Goal: Transaction & Acquisition: Book appointment/travel/reservation

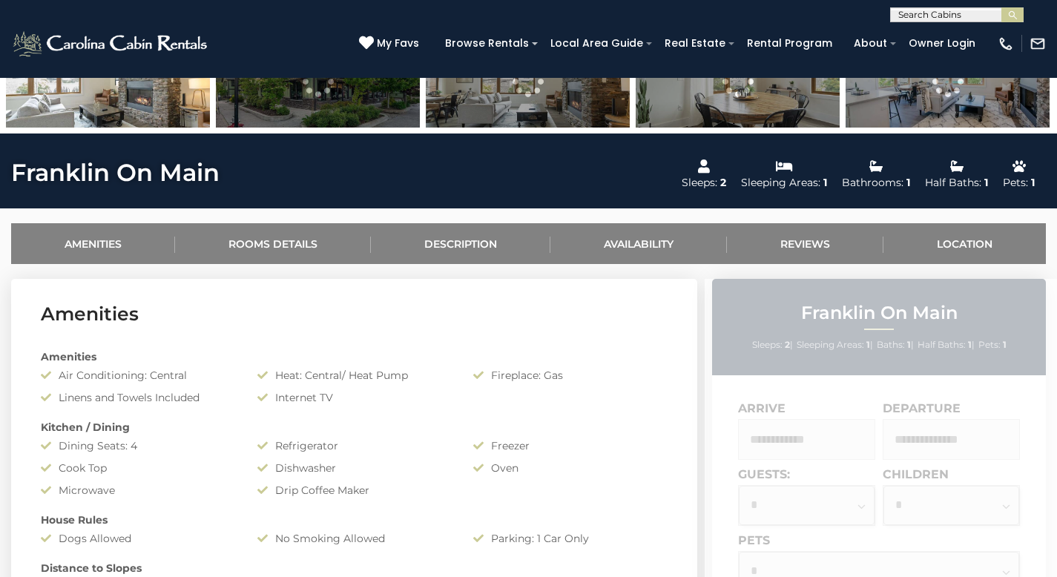
scroll to position [639, 0]
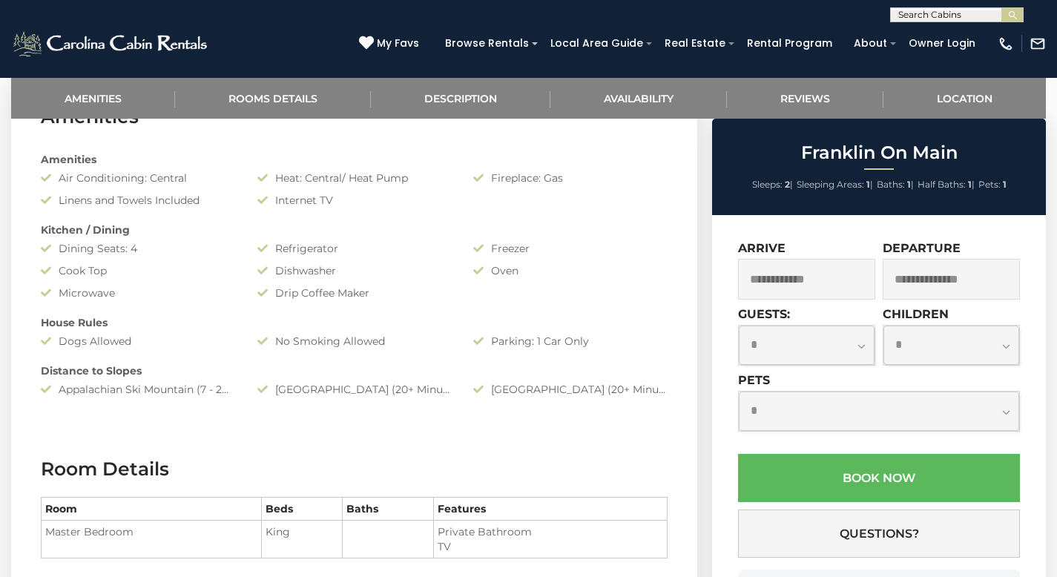
click at [764, 283] on input "text" at bounding box center [806, 279] width 137 height 41
click at [809, 272] on input "text" at bounding box center [806, 279] width 137 height 41
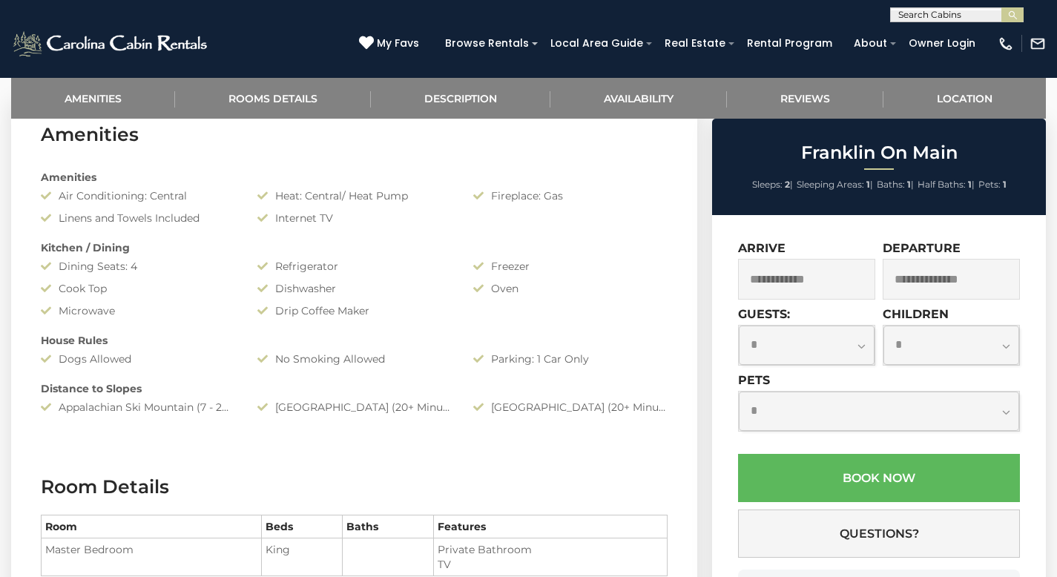
scroll to position [614, 0]
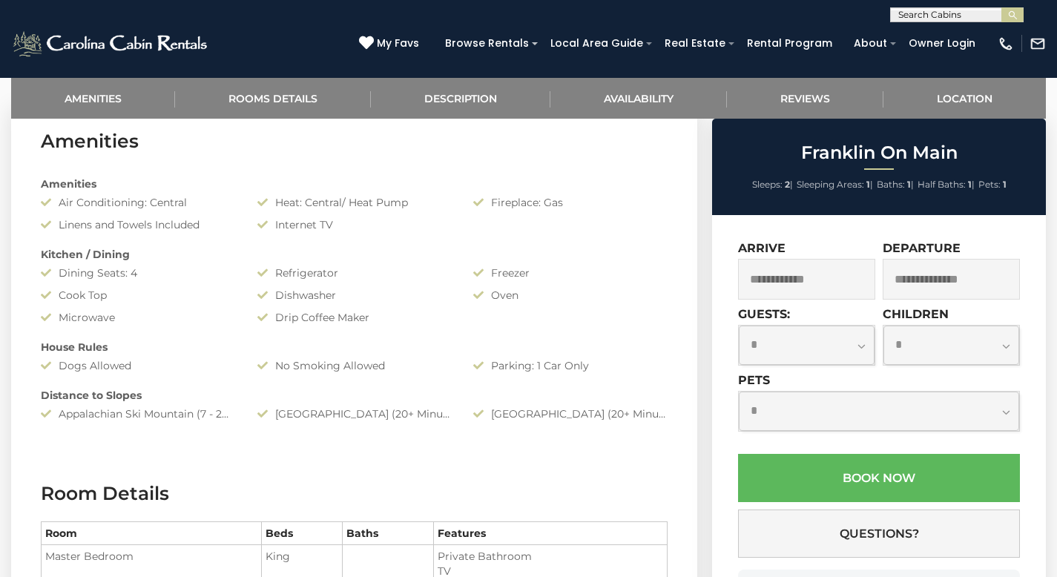
click at [786, 272] on input "text" at bounding box center [806, 279] width 137 height 41
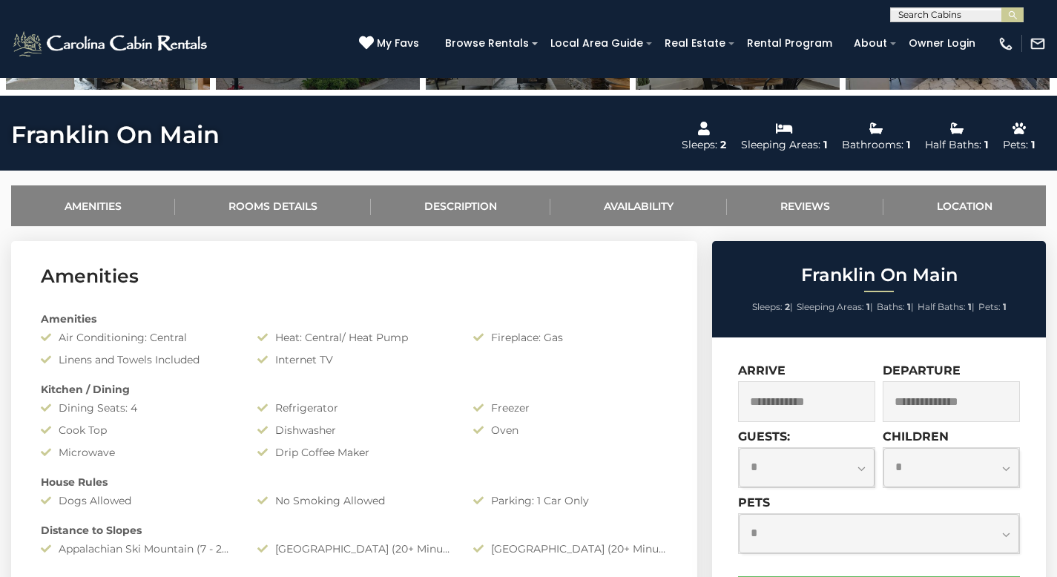
scroll to position [740, 0]
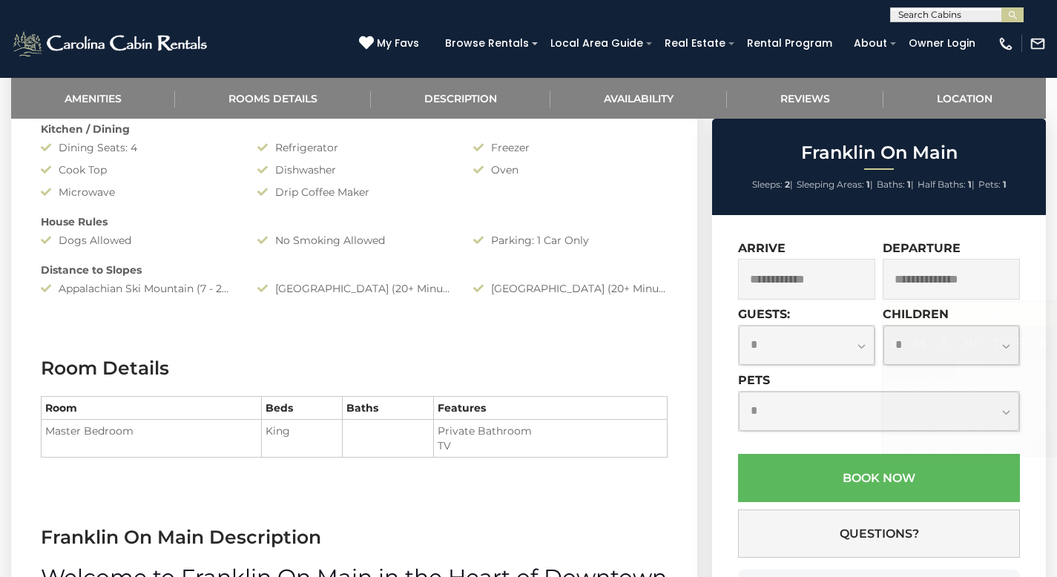
click at [924, 281] on input "text" at bounding box center [951, 279] width 137 height 41
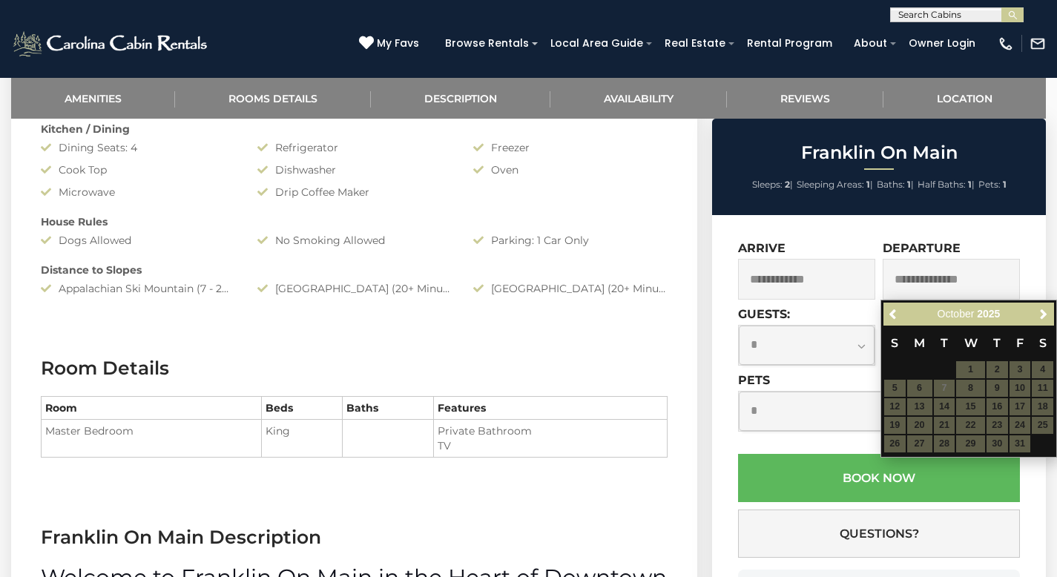
click at [821, 282] on input "text" at bounding box center [806, 279] width 137 height 41
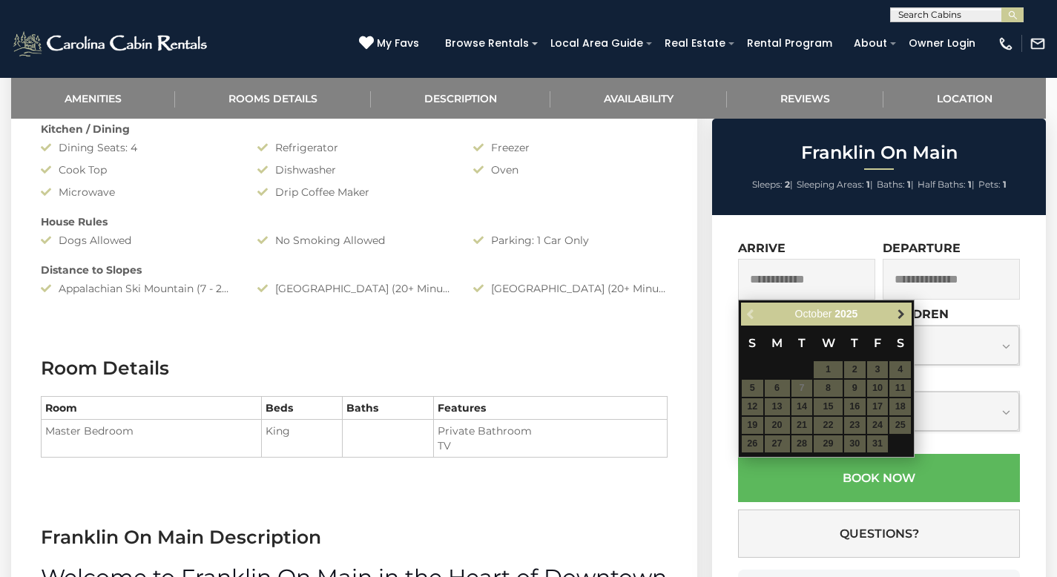
click at [898, 315] on span "Next" at bounding box center [901, 315] width 12 height 12
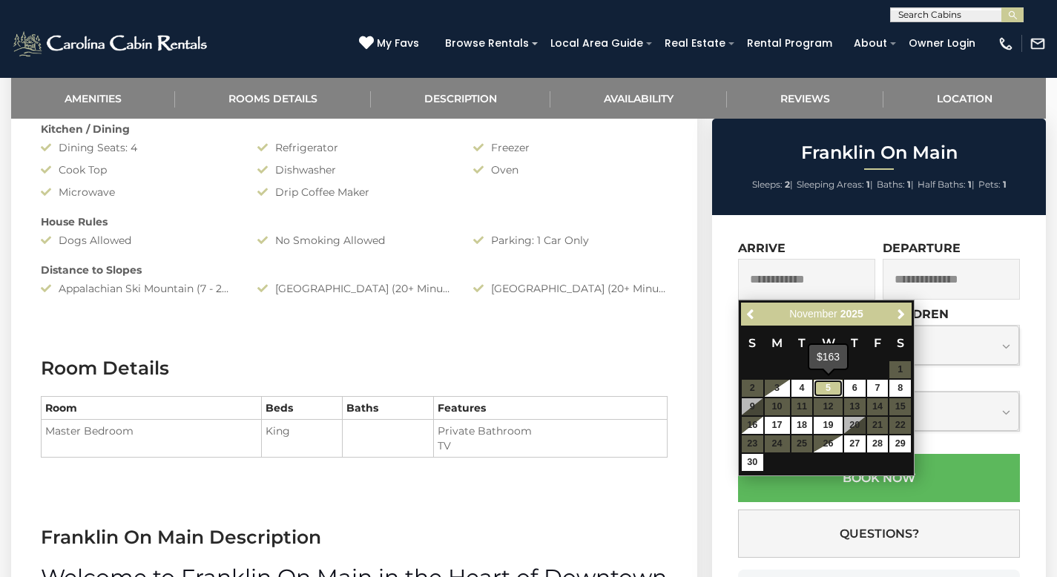
click at [830, 391] on link "5" at bounding box center [828, 388] width 28 height 17
type input "**********"
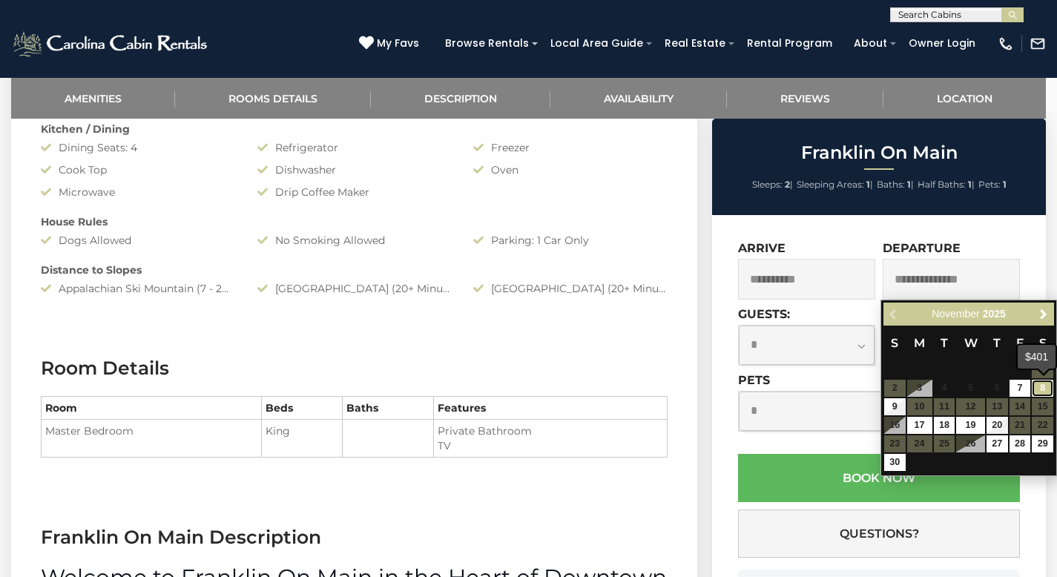
click at [1045, 390] on link "8" at bounding box center [1043, 388] width 22 height 17
type input "**********"
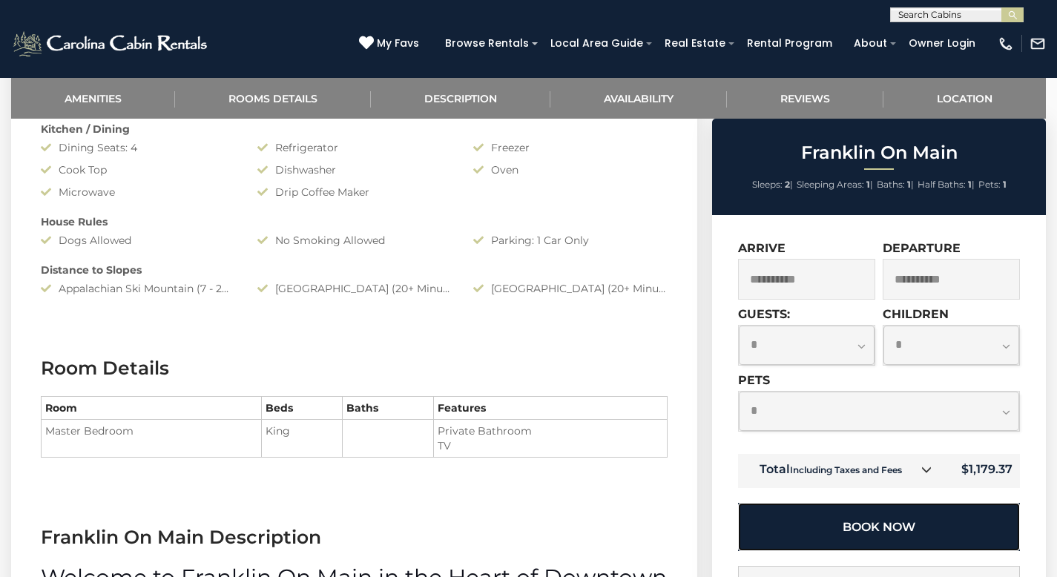
click at [874, 524] on button "Book Now" at bounding box center [879, 527] width 282 height 48
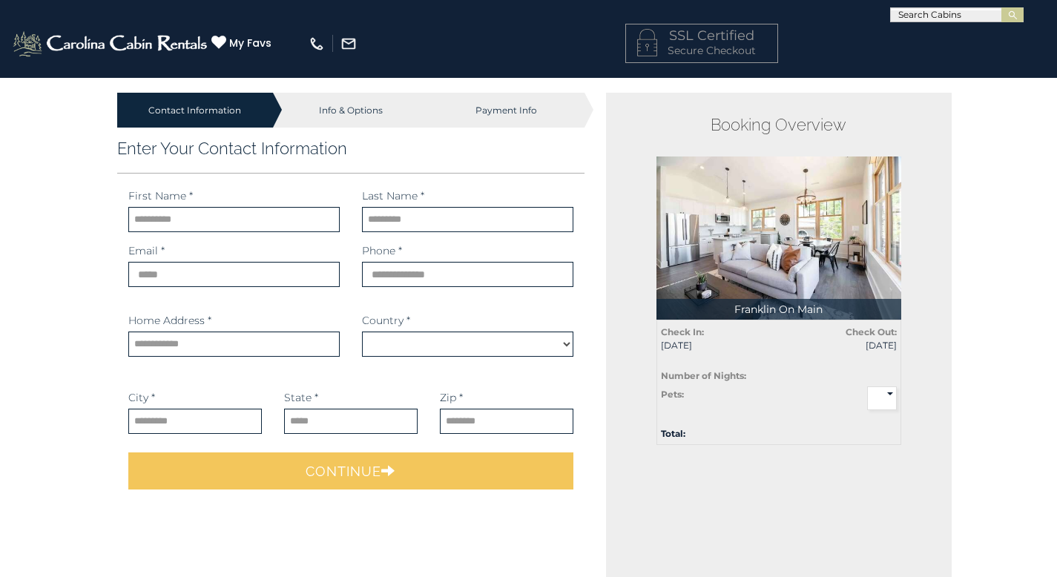
select select "*********"
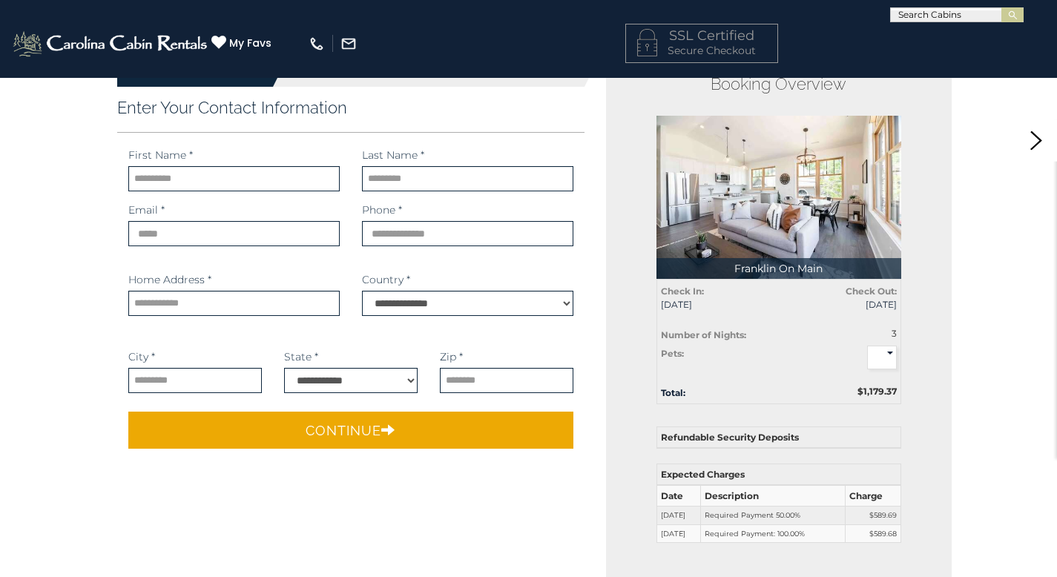
scroll to position [223, 0]
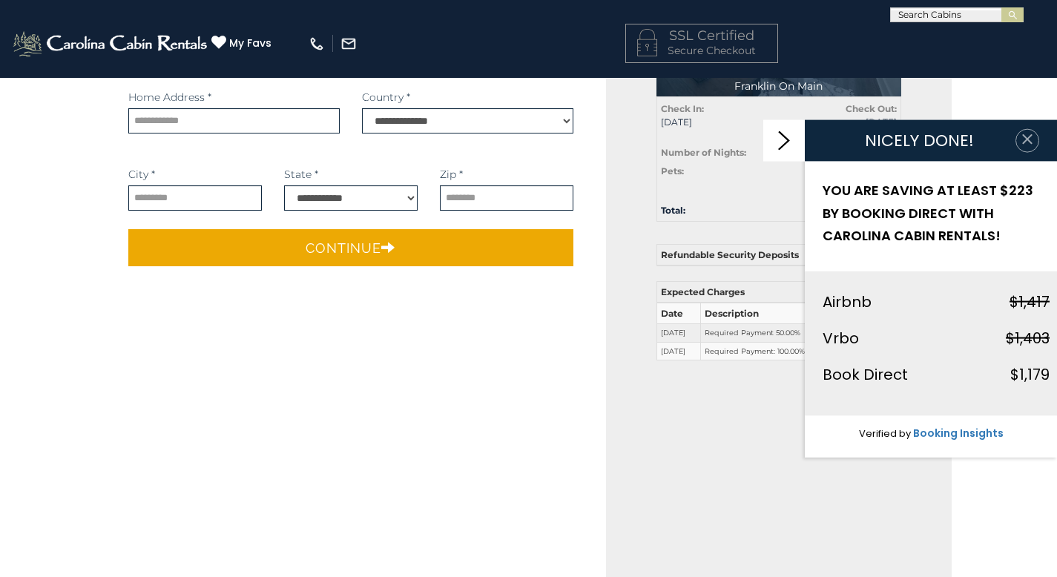
click at [1021, 136] on icon "button" at bounding box center [1027, 139] width 15 height 15
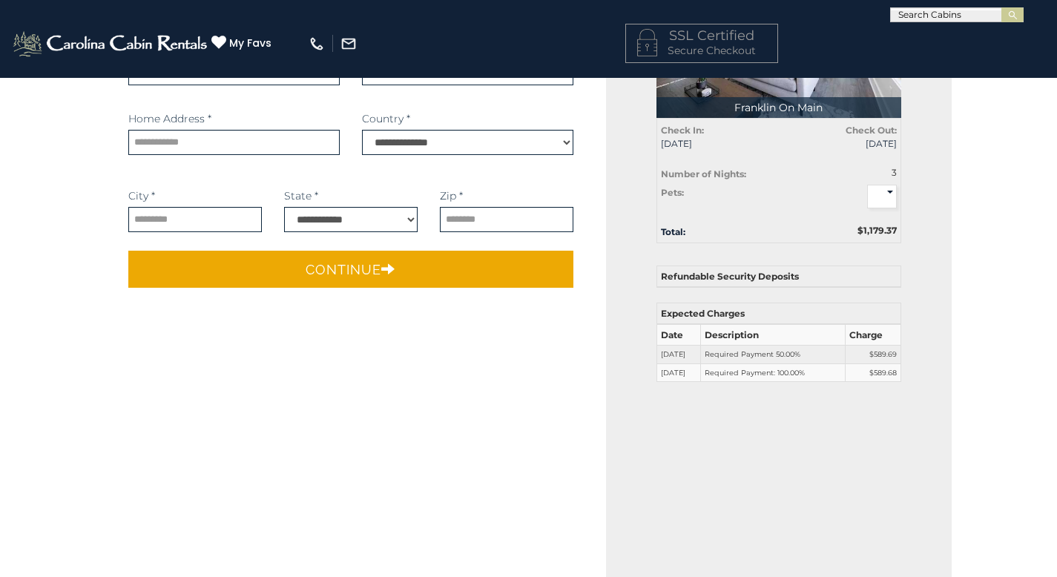
scroll to position [203, 0]
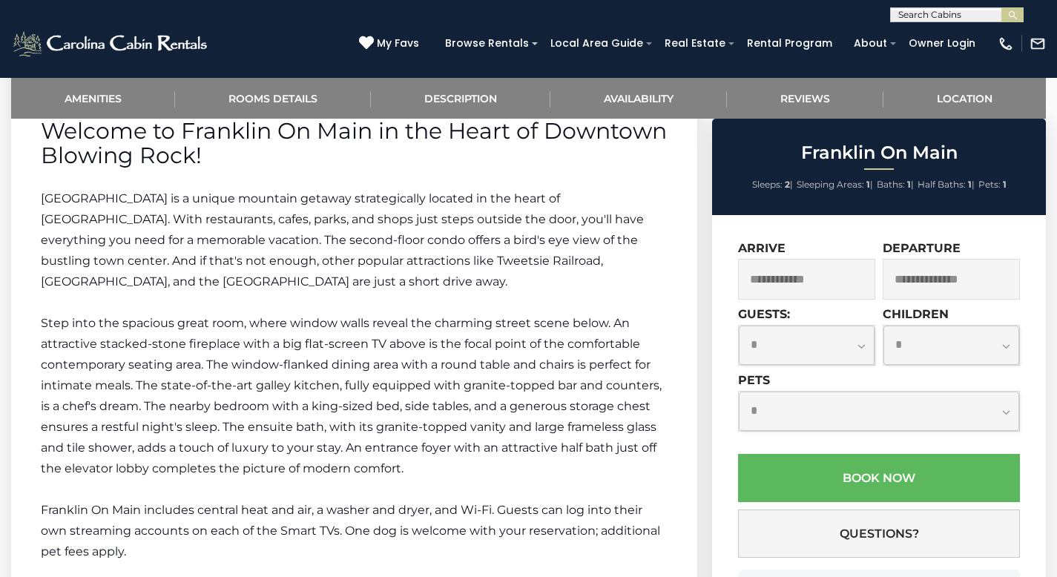
scroll to position [1101, 0]
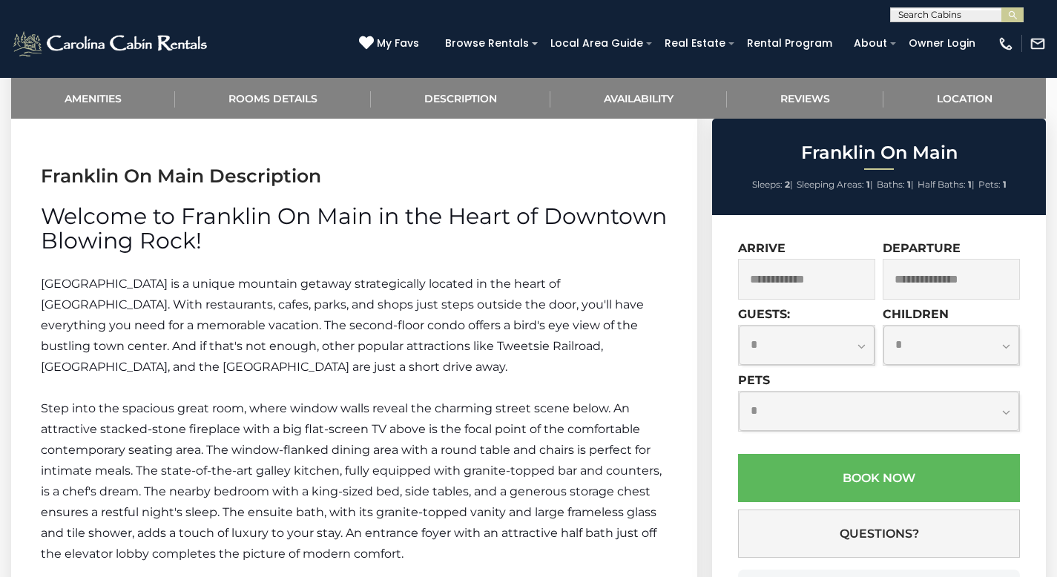
click at [815, 289] on input "text" at bounding box center [806, 279] width 137 height 41
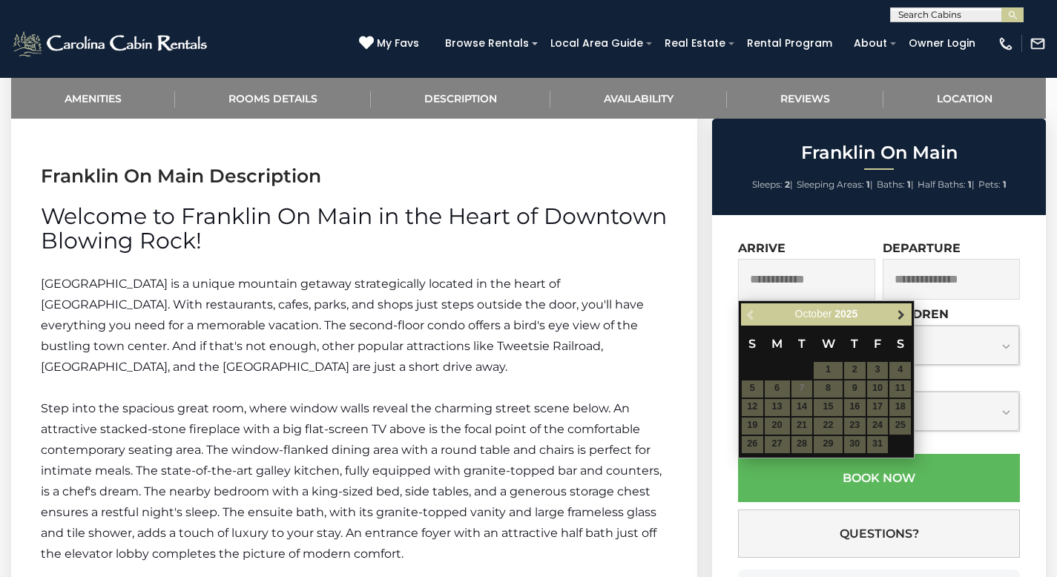
click at [896, 315] on span "Next" at bounding box center [901, 315] width 12 height 12
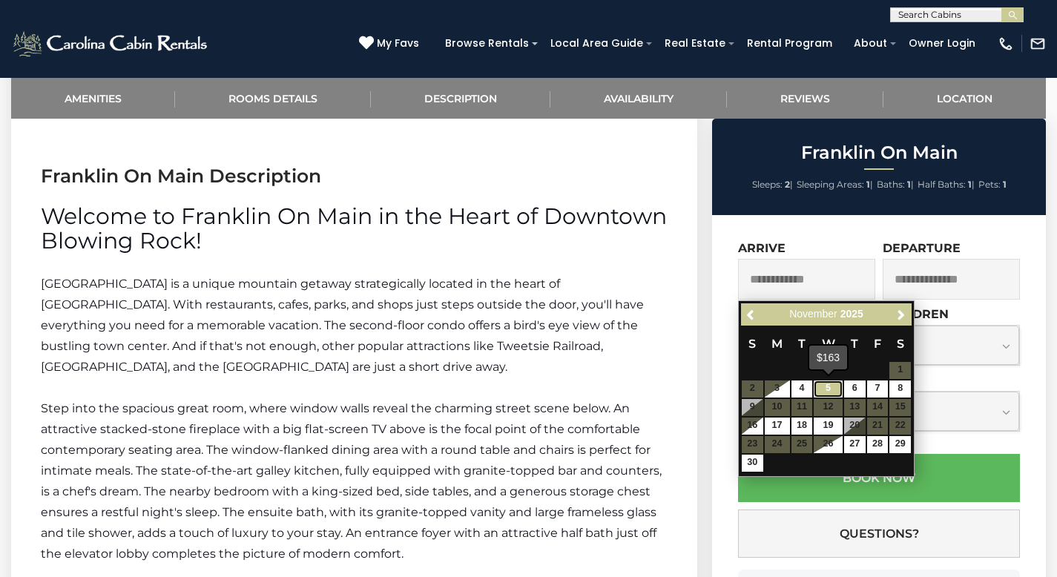
click at [829, 385] on link "5" at bounding box center [828, 389] width 28 height 17
type input "**********"
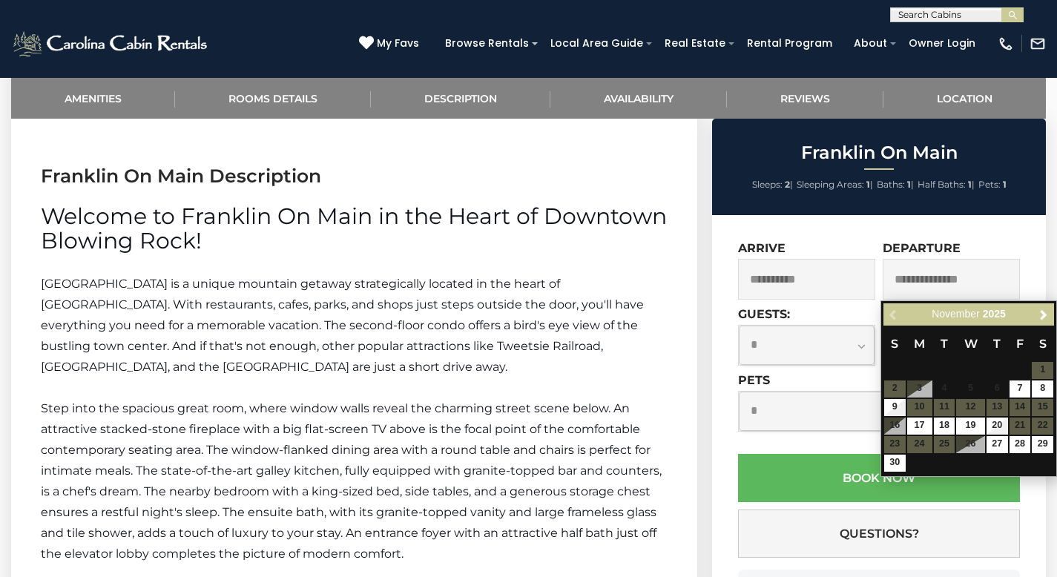
click at [981, 277] on input "text" at bounding box center [951, 279] width 137 height 41
click at [1045, 387] on link "8" at bounding box center [1043, 389] width 22 height 17
type input "**********"
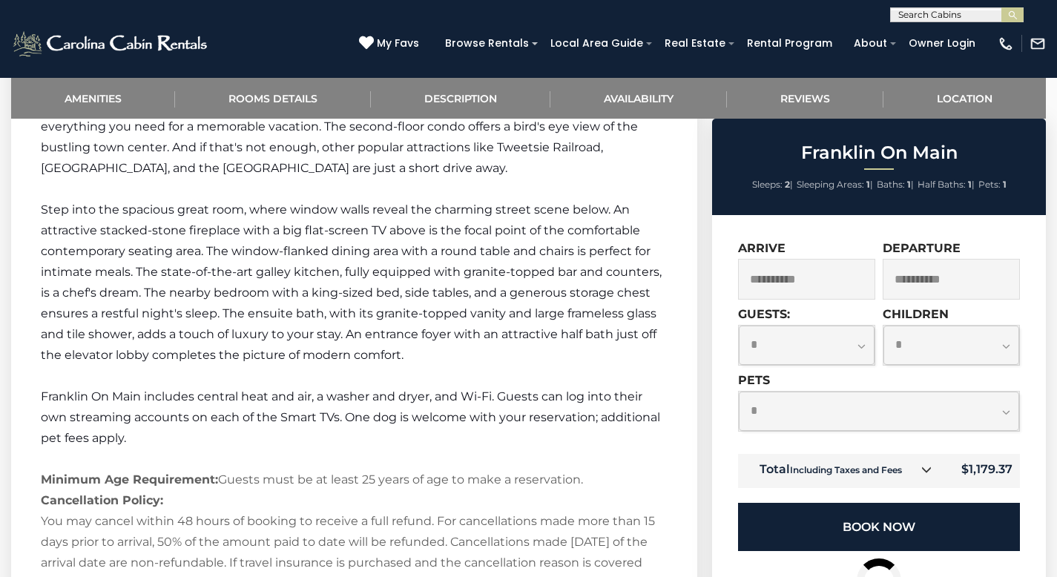
scroll to position [1401, 0]
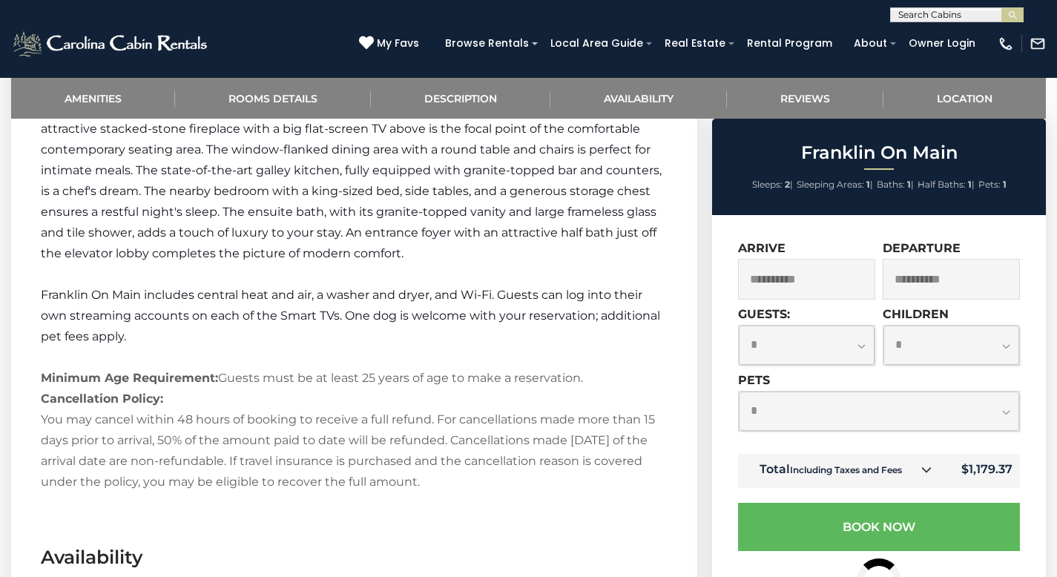
click at [925, 470] on icon at bounding box center [926, 469] width 10 height 10
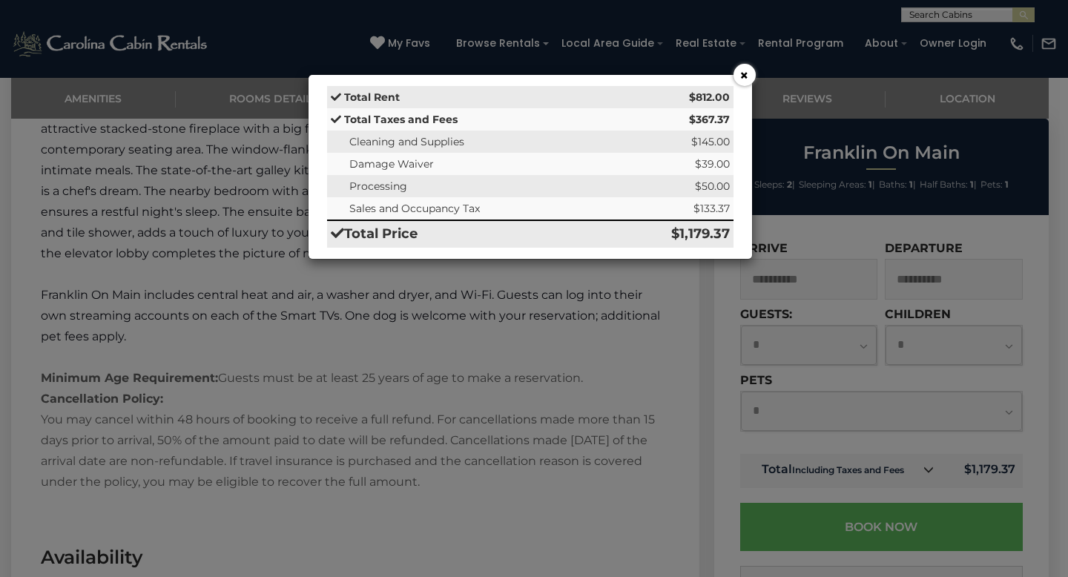
click at [747, 73] on button "×" at bounding box center [745, 75] width 22 height 22
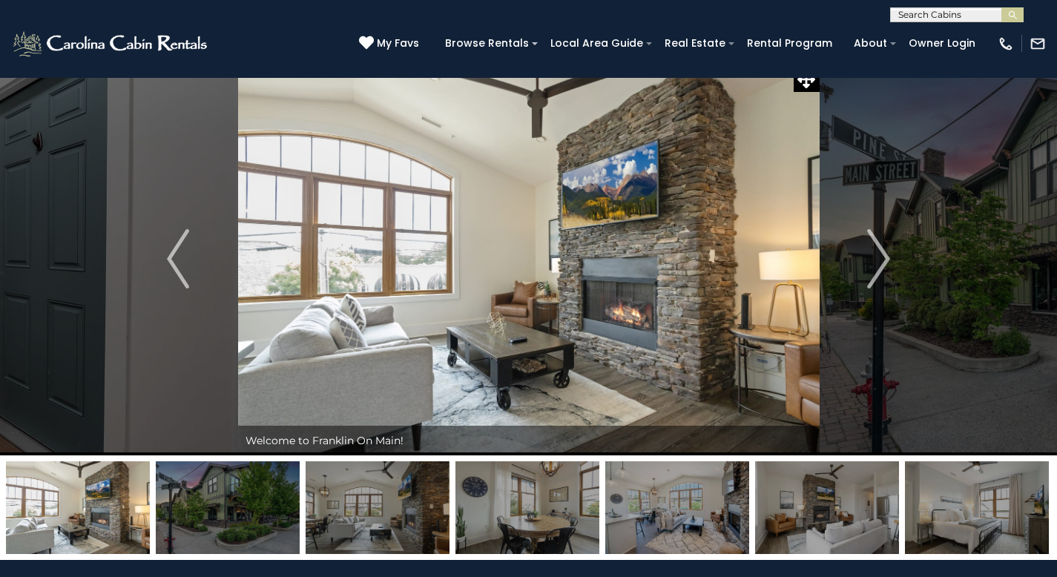
scroll to position [83, 0]
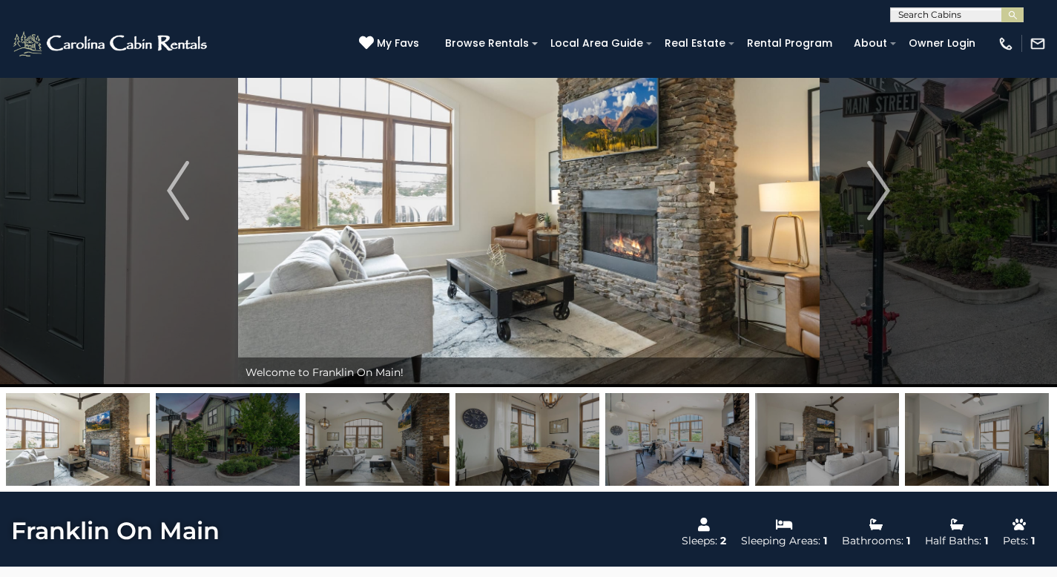
click at [217, 453] on img at bounding box center [228, 439] width 144 height 93
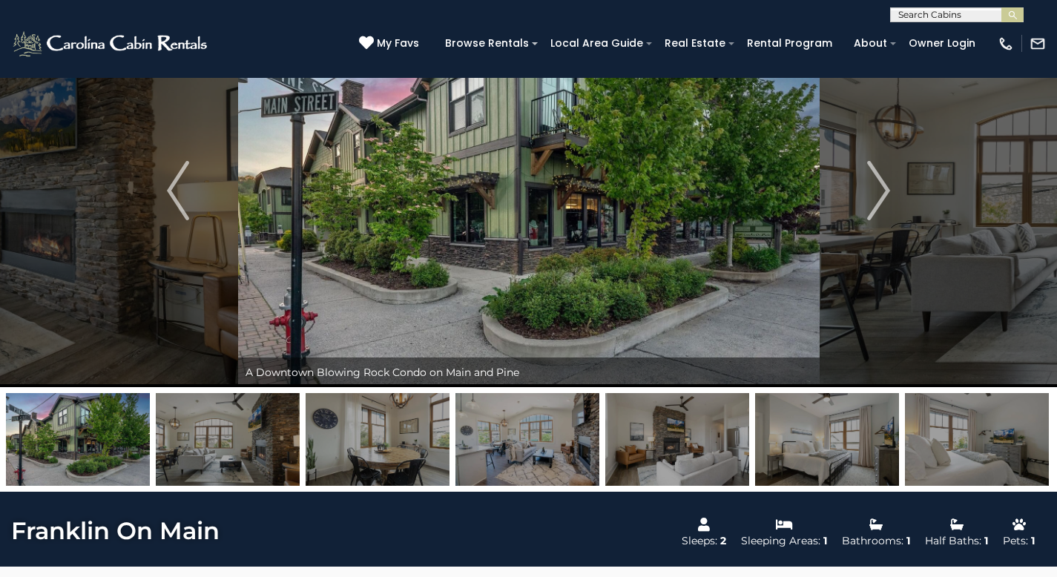
click at [399, 457] on img at bounding box center [378, 439] width 144 height 93
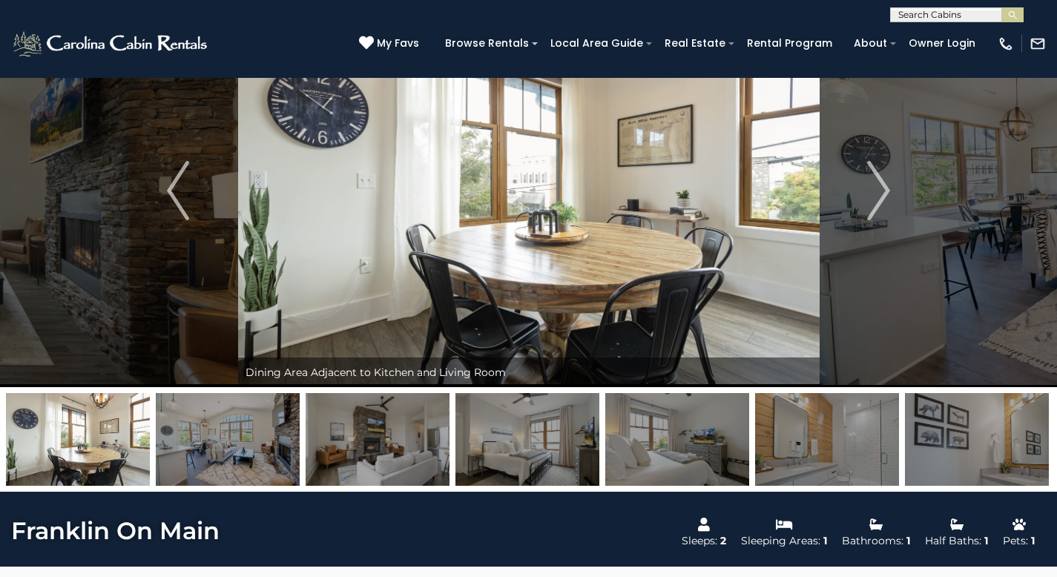
click at [540, 454] on img at bounding box center [527, 439] width 144 height 93
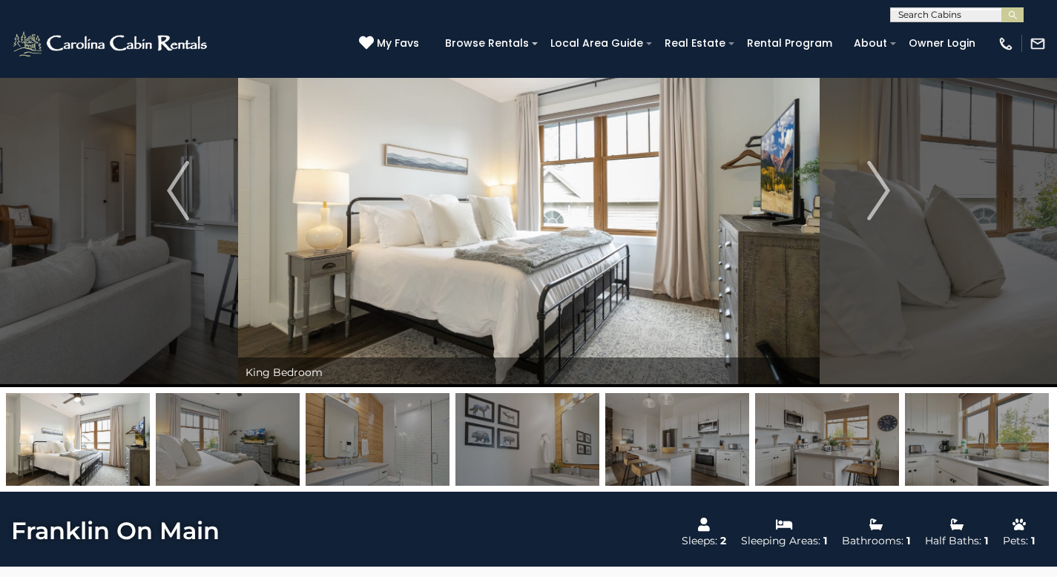
click at [540, 454] on img at bounding box center [527, 439] width 144 height 93
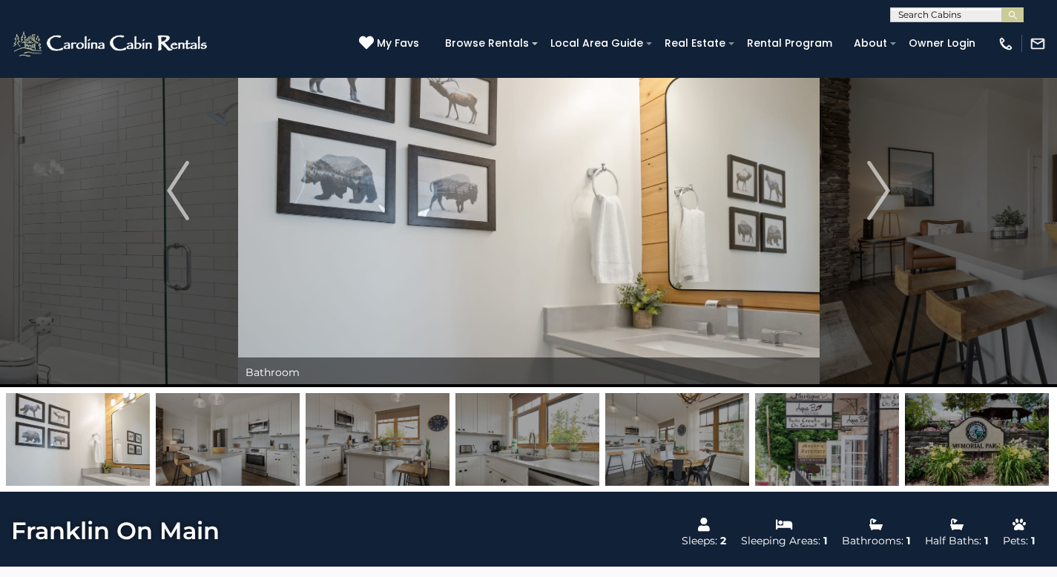
click at [540, 454] on img at bounding box center [527, 439] width 144 height 93
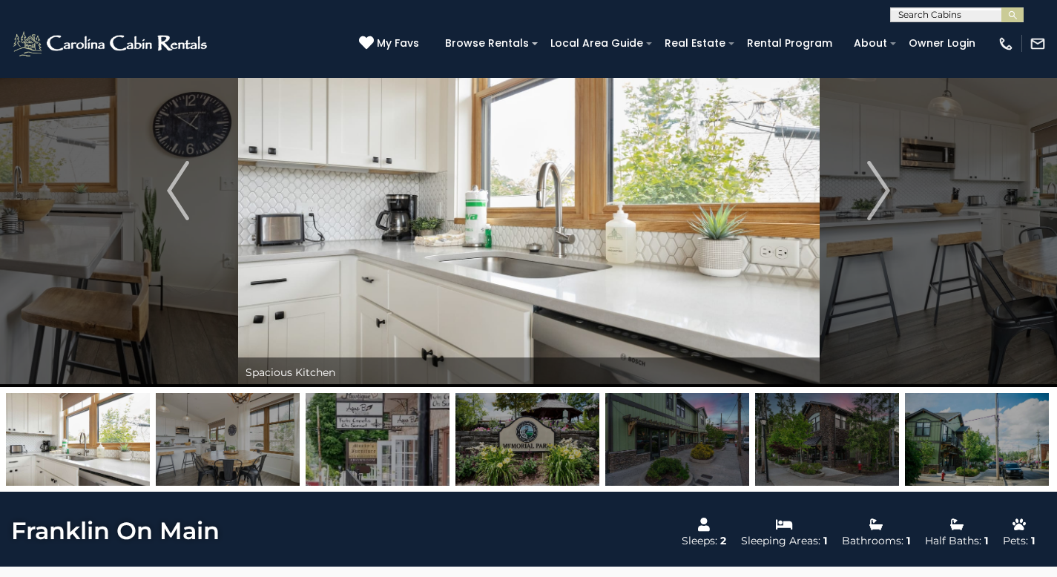
click at [540, 454] on img at bounding box center [527, 439] width 144 height 93
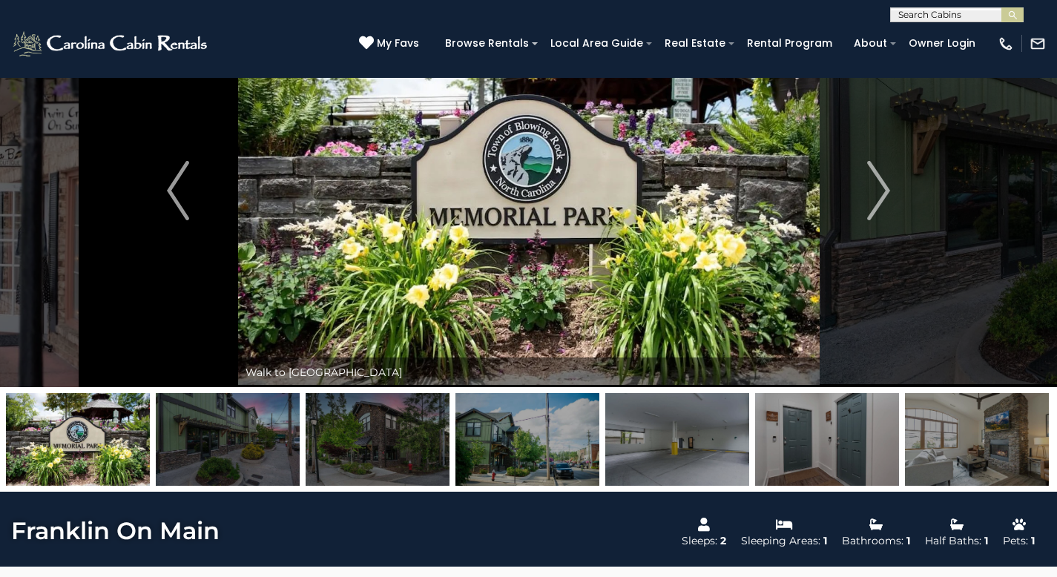
click at [540, 454] on img at bounding box center [527, 439] width 144 height 93
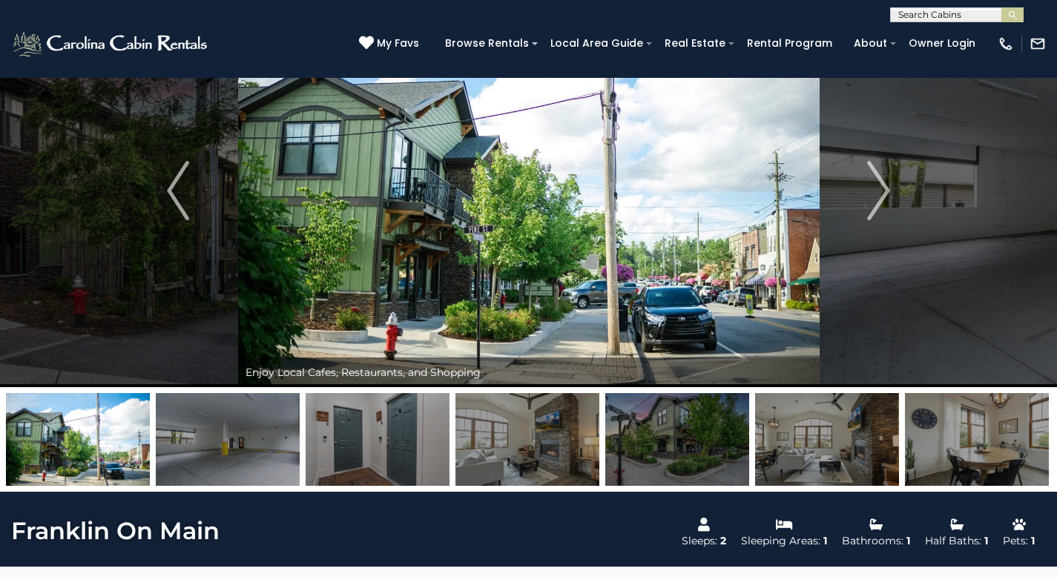
click at [540, 454] on img at bounding box center [527, 439] width 144 height 93
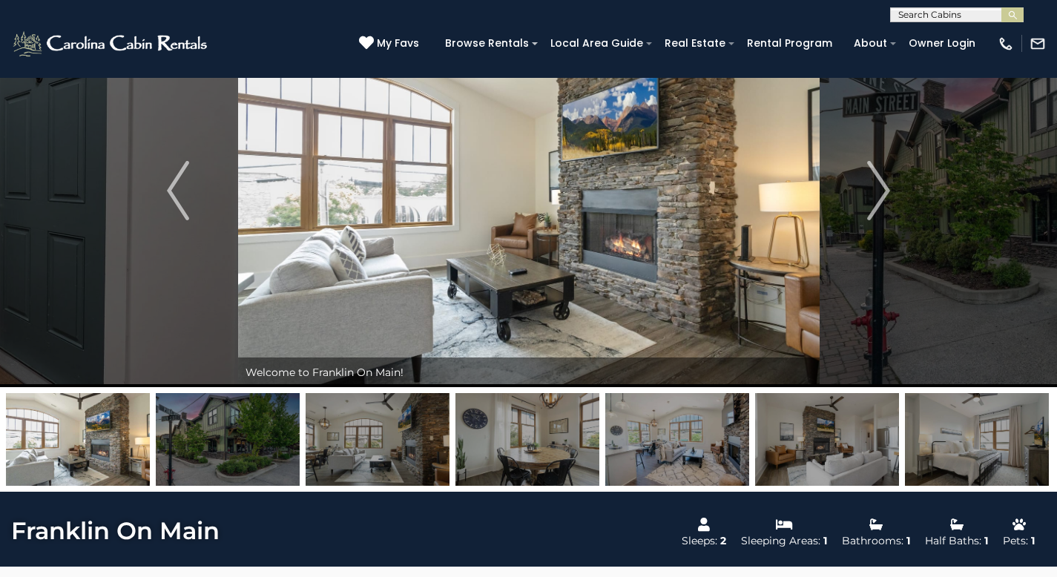
click at [540, 454] on img at bounding box center [527, 439] width 144 height 93
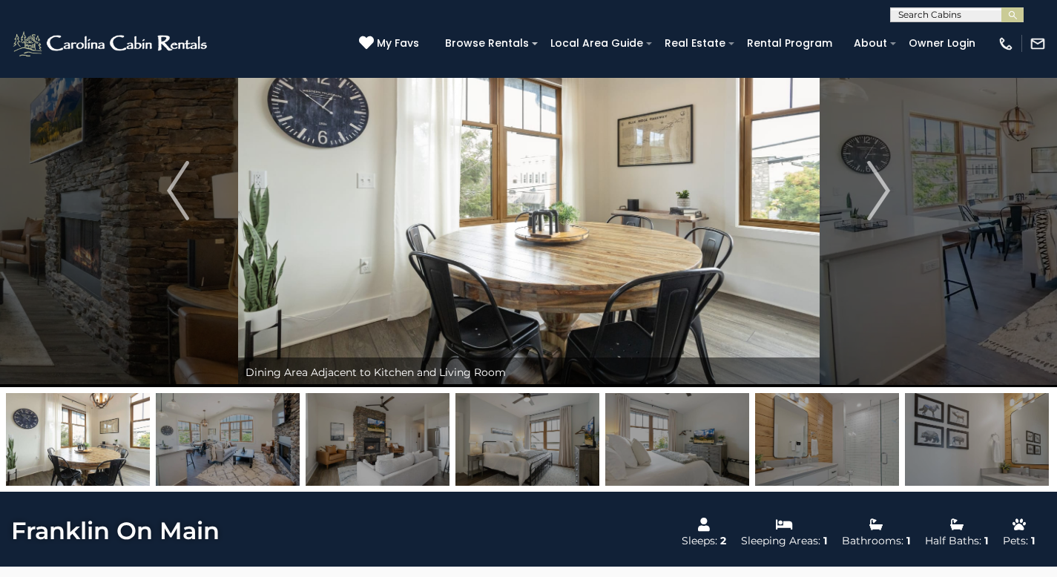
click at [540, 454] on img at bounding box center [527, 439] width 144 height 93
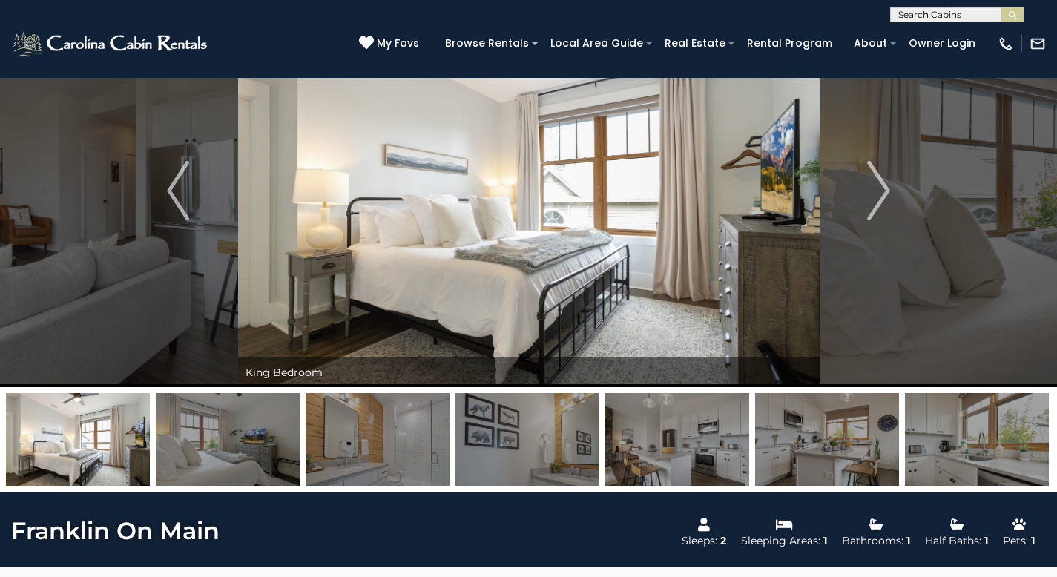
click at [686, 465] on img at bounding box center [677, 439] width 144 height 93
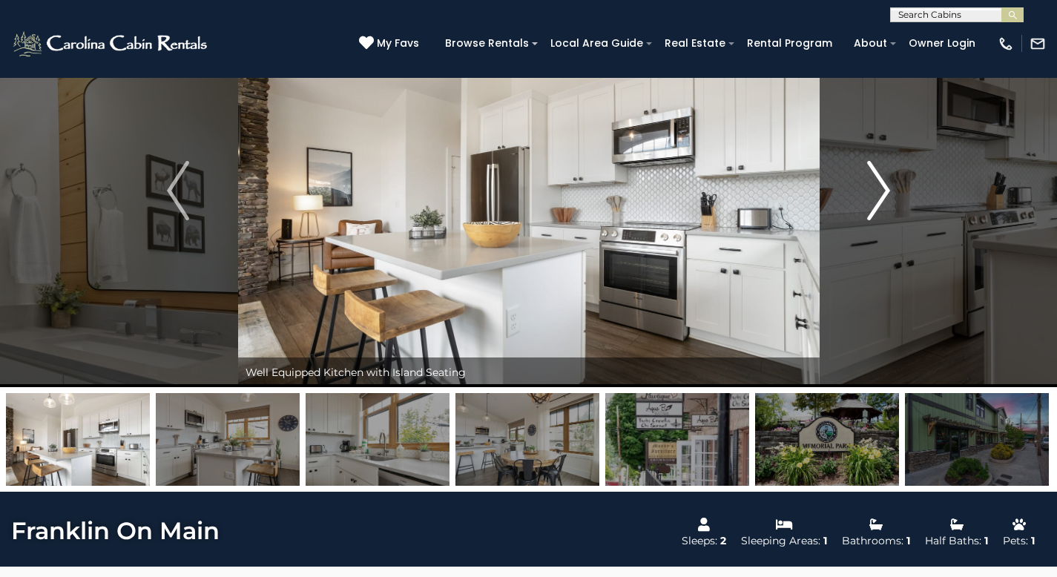
click at [876, 204] on img "Next" at bounding box center [879, 190] width 22 height 59
